Goal: Find specific page/section: Locate a particular part of the current website

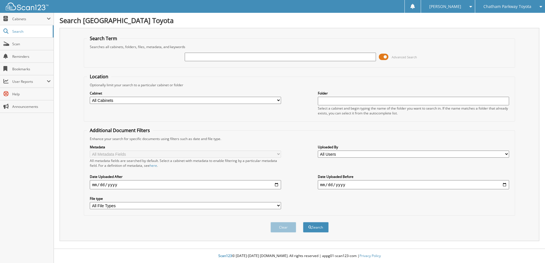
click at [199, 59] on input "text" at bounding box center [280, 57] width 191 height 9
type input "1875818"
click at [303, 222] on button "Search" at bounding box center [316, 227] width 26 height 11
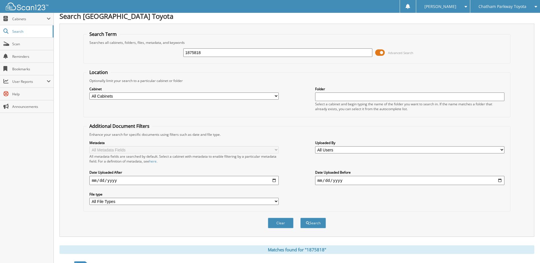
scroll to position [87, 0]
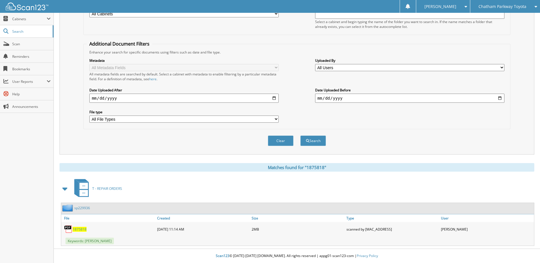
click at [78, 230] on span "1875818" at bounding box center [80, 229] width 14 height 5
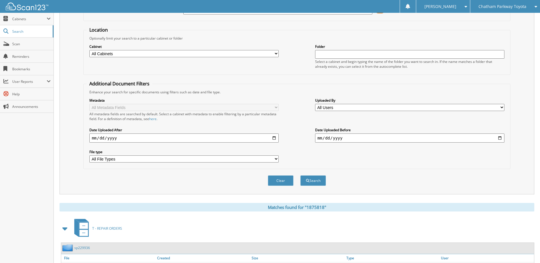
scroll to position [0, 0]
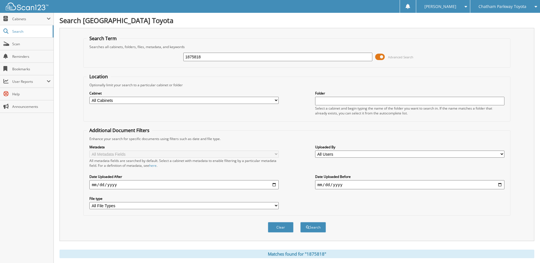
drag, startPoint x: 226, startPoint y: 51, endPoint x: 225, endPoint y: 55, distance: 4.1
click at [226, 52] on div "1875818 Advanced Search" at bounding box center [297, 56] width 421 height 15
click at [225, 55] on input "1875818" at bounding box center [277, 57] width 189 height 9
type input "1"
type input "1879703"
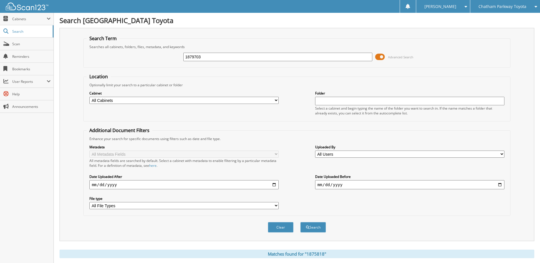
click at [300, 222] on button "Search" at bounding box center [313, 227] width 26 height 11
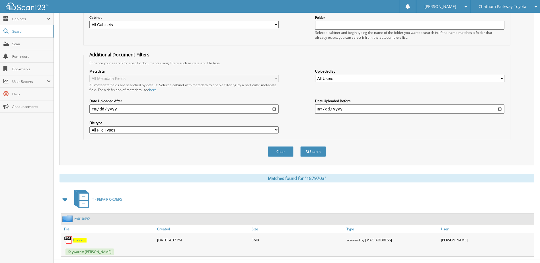
scroll to position [87, 0]
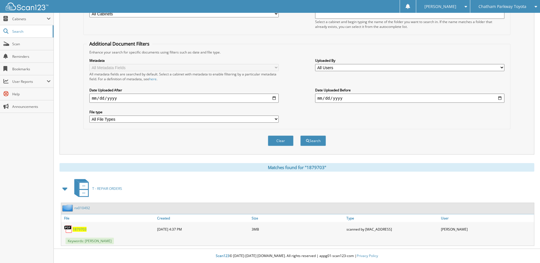
click at [81, 228] on span "1879703" at bounding box center [80, 229] width 14 height 5
